Goal: Task Accomplishment & Management: Manage account settings

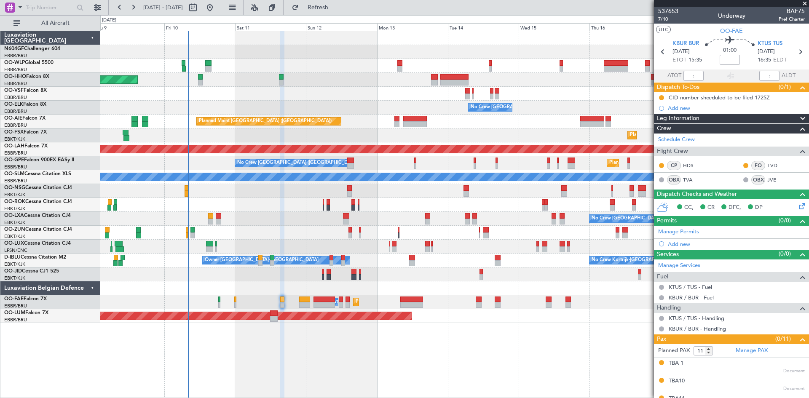
click at [320, 187] on div "Planned Maint Geneva (Cointrin) No Crew [GEOGRAPHIC_DATA] (Brussels National) P…" at bounding box center [454, 177] width 709 height 292
click at [244, 196] on div "Planned Maint Geneva (Cointrin) No Crew [GEOGRAPHIC_DATA] (Brussels National) P…" at bounding box center [454, 177] width 709 height 292
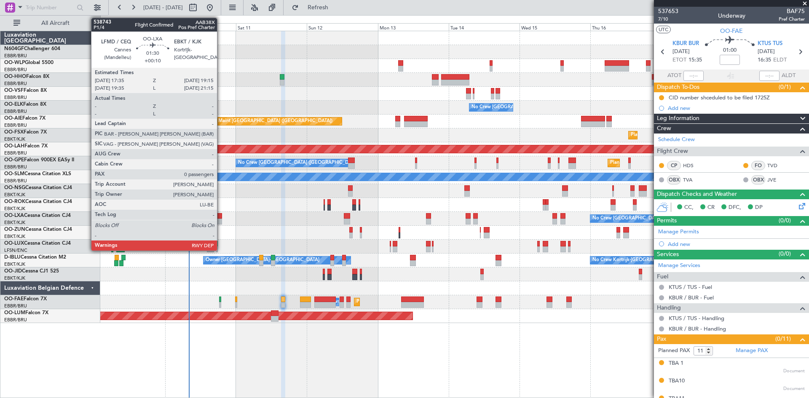
click at [221, 220] on div at bounding box center [219, 222] width 5 height 6
type input "+00:10"
type input "0"
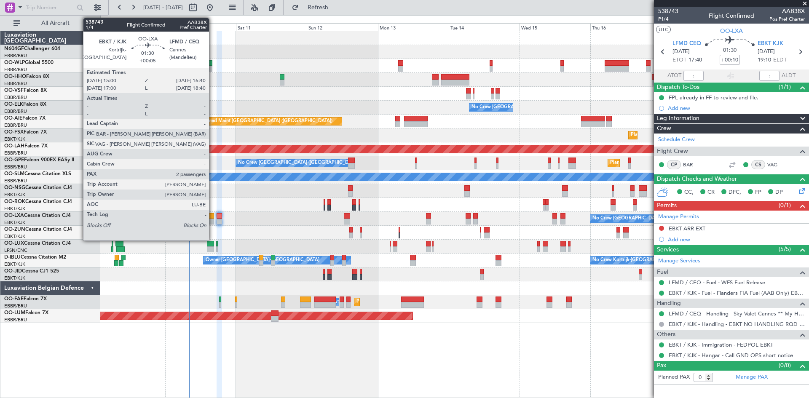
click at [213, 223] on div at bounding box center [211, 222] width 5 height 6
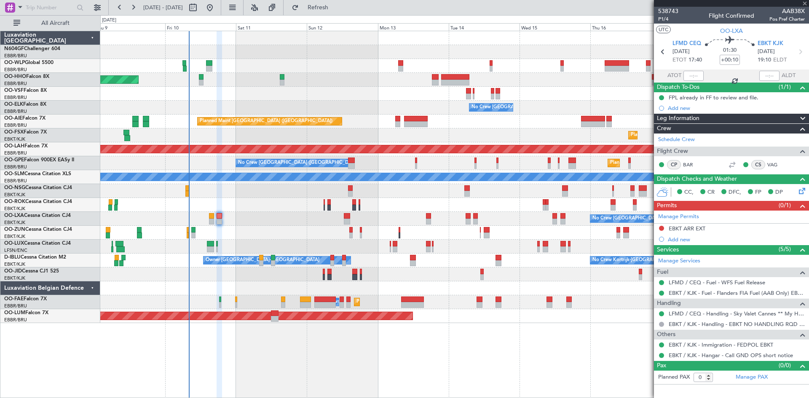
type input "+00:05"
type input "2"
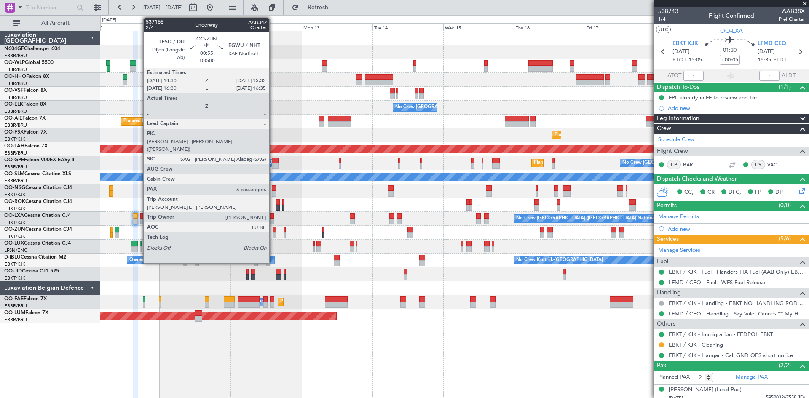
click at [273, 234] on div at bounding box center [274, 236] width 3 height 6
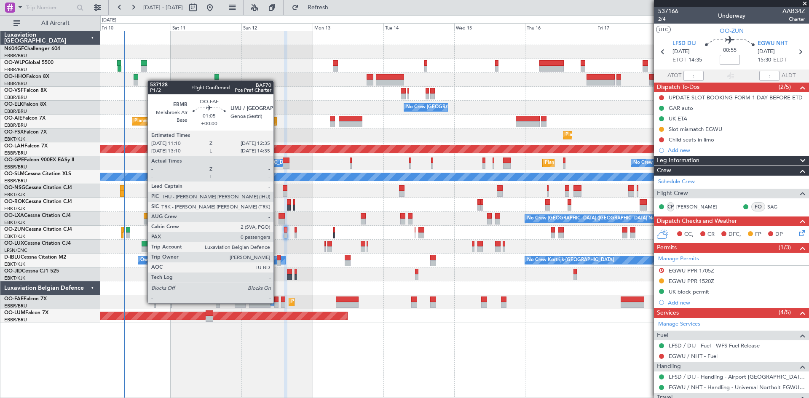
click at [277, 303] on div at bounding box center [276, 305] width 4 height 6
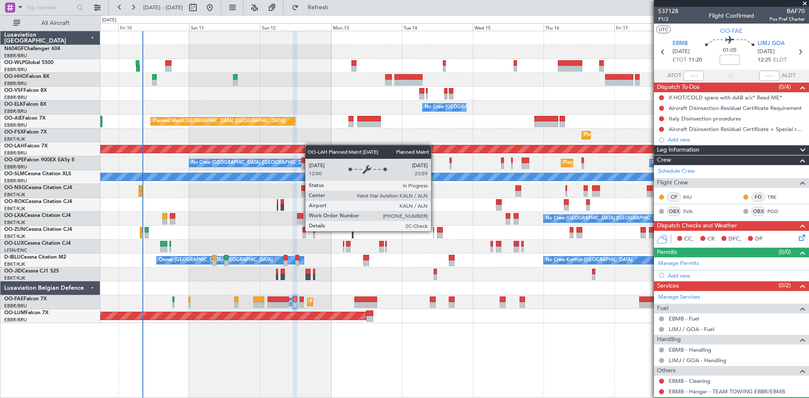
click at [310, 145] on div "Planned Maint [PERSON_NAME]-[GEOGRAPHIC_DATA][PERSON_NAME] ([GEOGRAPHIC_DATA][P…" at bounding box center [454, 149] width 709 height 14
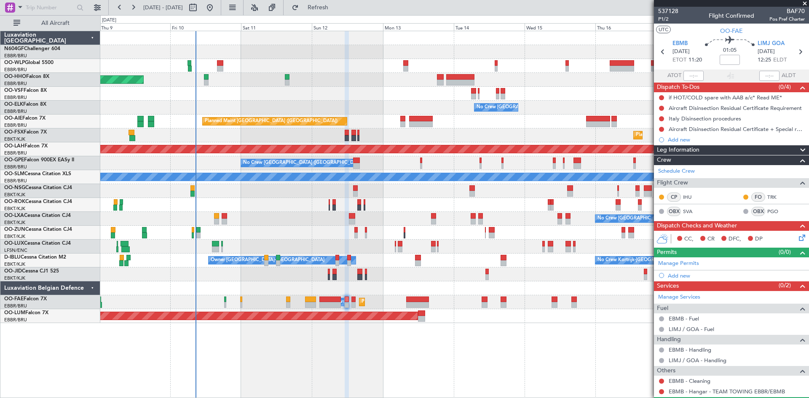
click at [412, 188] on div at bounding box center [454, 191] width 709 height 14
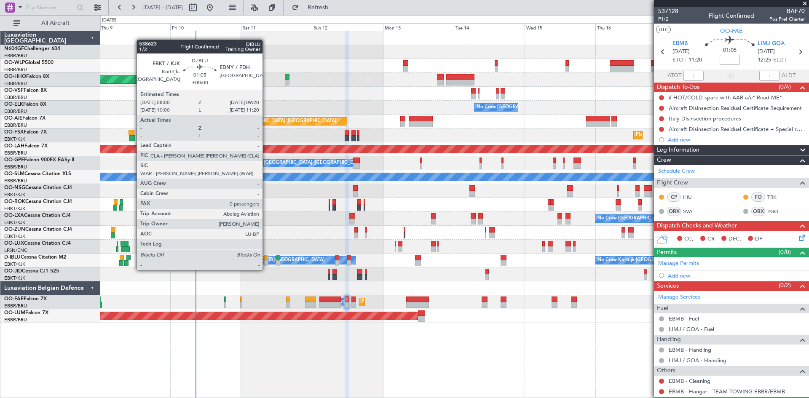
click at [266, 262] on div at bounding box center [266, 264] width 4 height 6
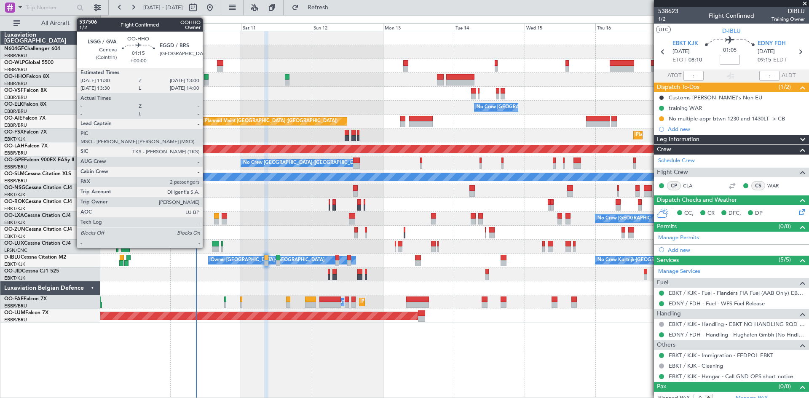
click at [207, 81] on div at bounding box center [206, 83] width 5 height 6
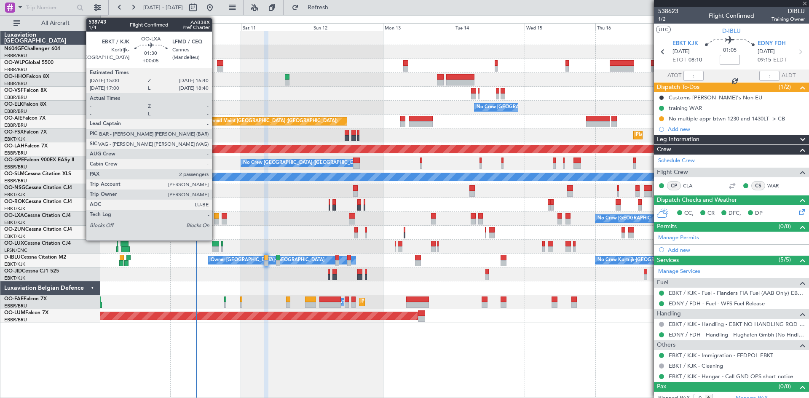
type input "2"
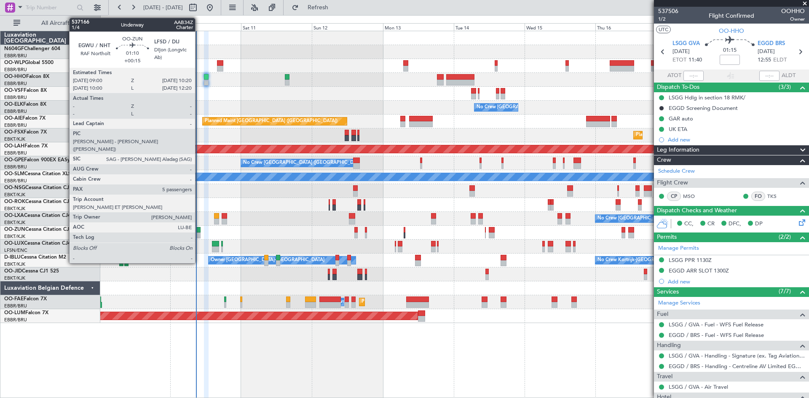
click at [199, 233] on div at bounding box center [198, 236] width 4 height 6
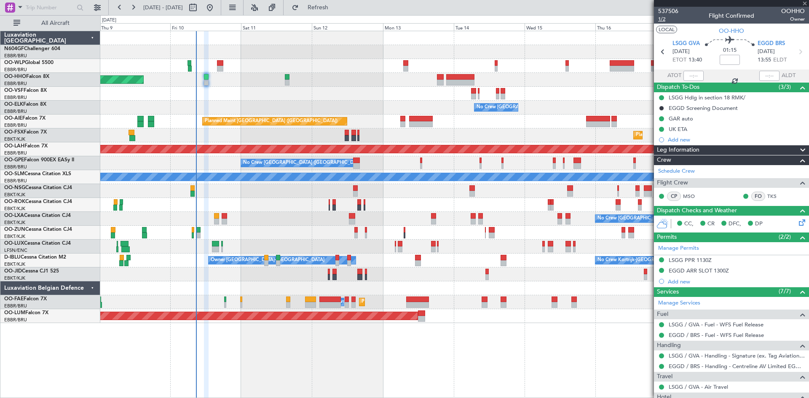
type input "+00:15"
type input "5"
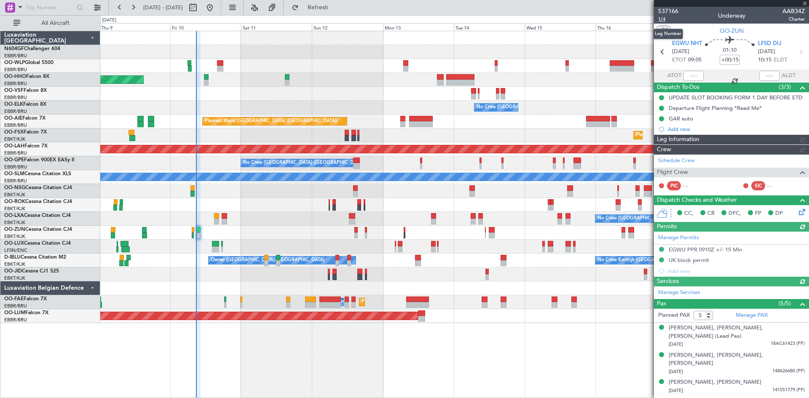
click at [668, 19] on span "1/4" at bounding box center [668, 19] width 20 height 7
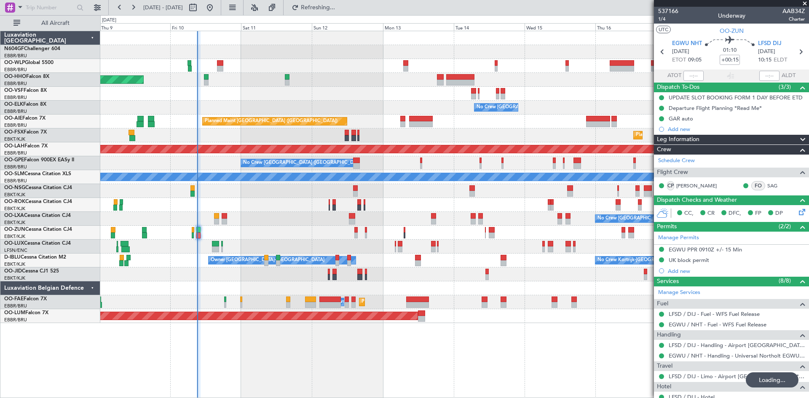
type input "09:06"
